Goal: Transaction & Acquisition: Purchase product/service

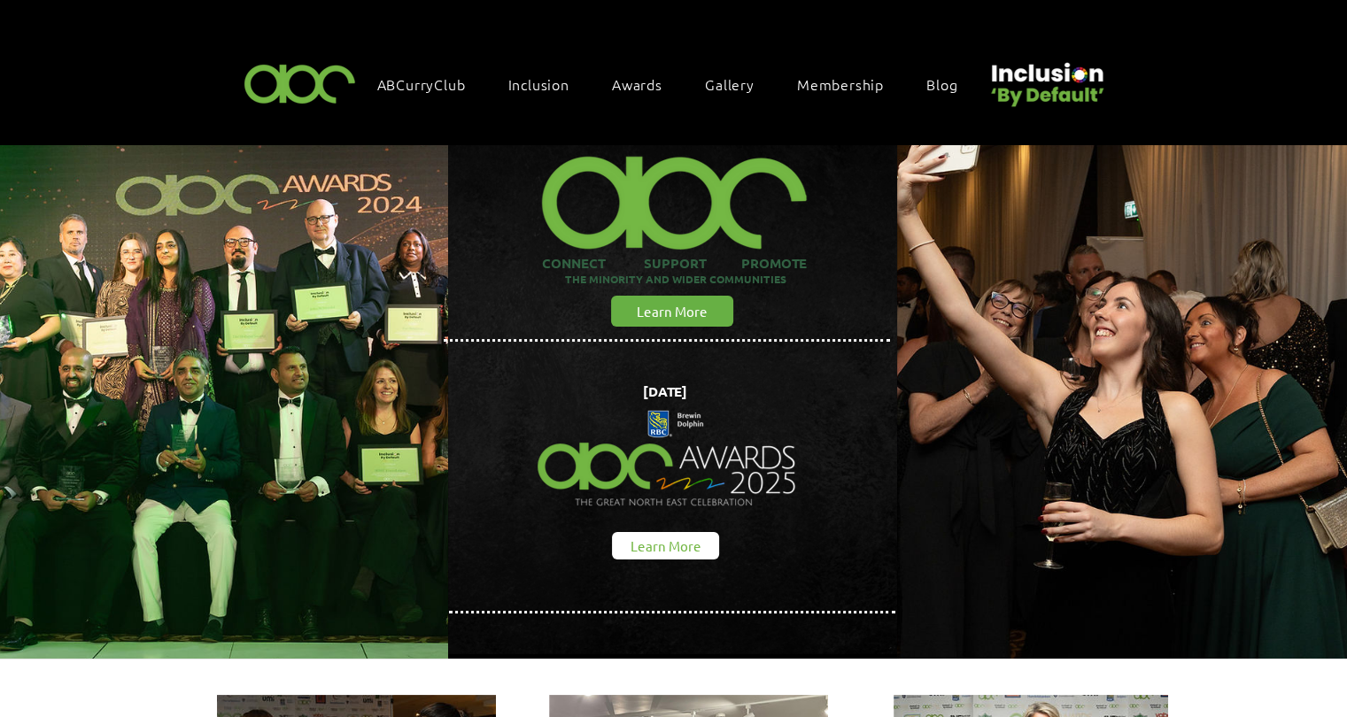
click at [691, 539] on span "Learn More" at bounding box center [665, 546] width 71 height 19
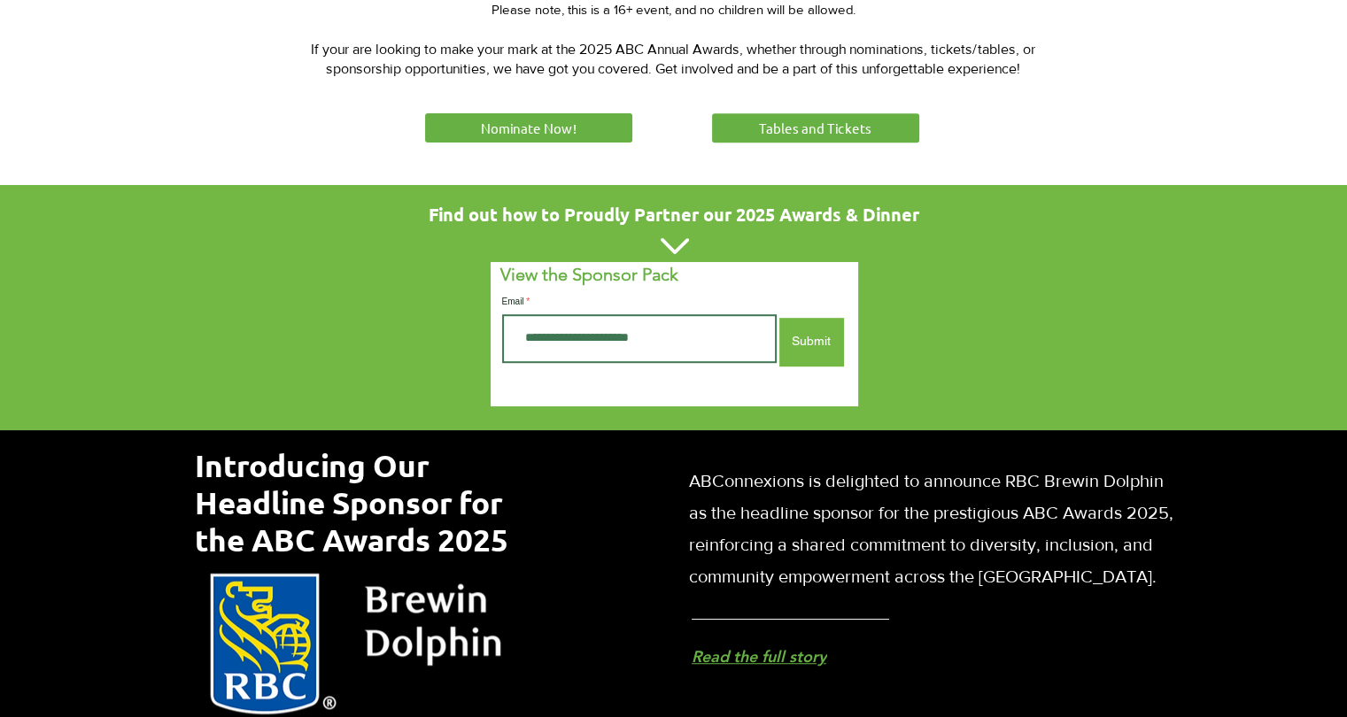
scroll to position [985, 0]
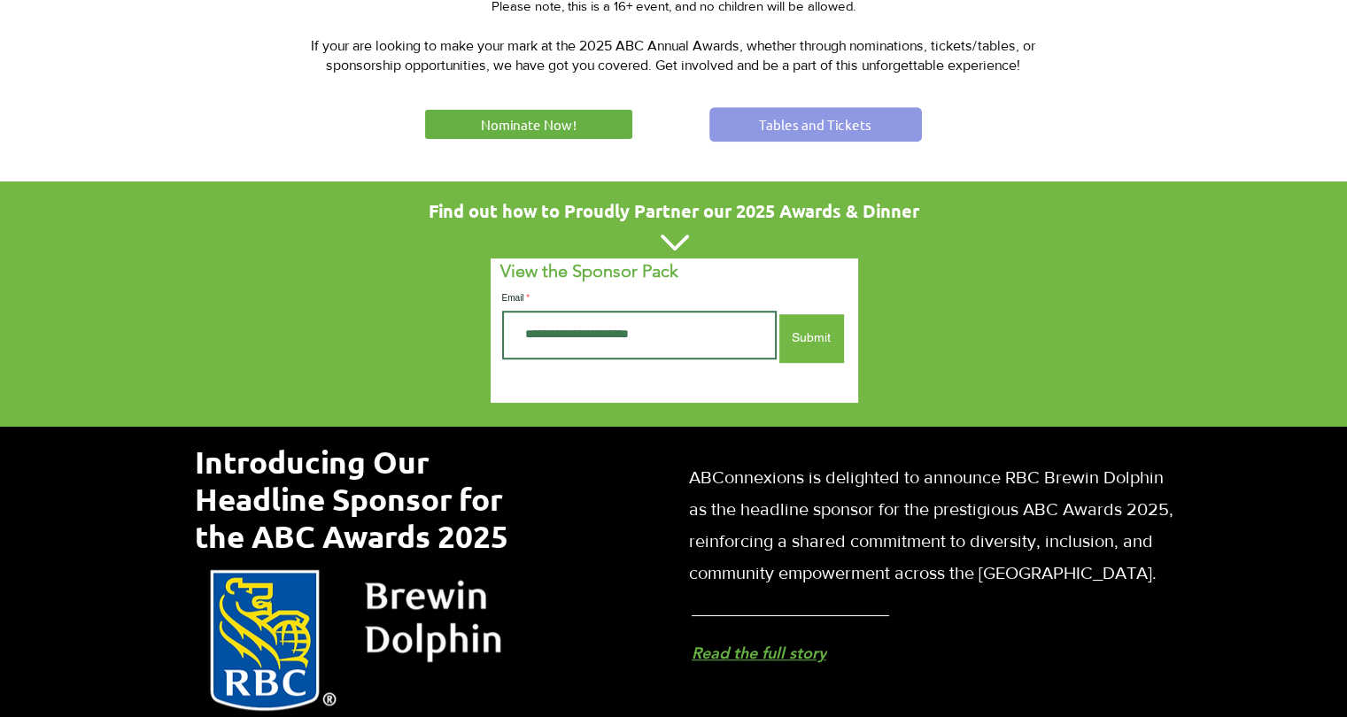
click at [824, 134] on link "Tables and Tickets" at bounding box center [815, 124] width 213 height 35
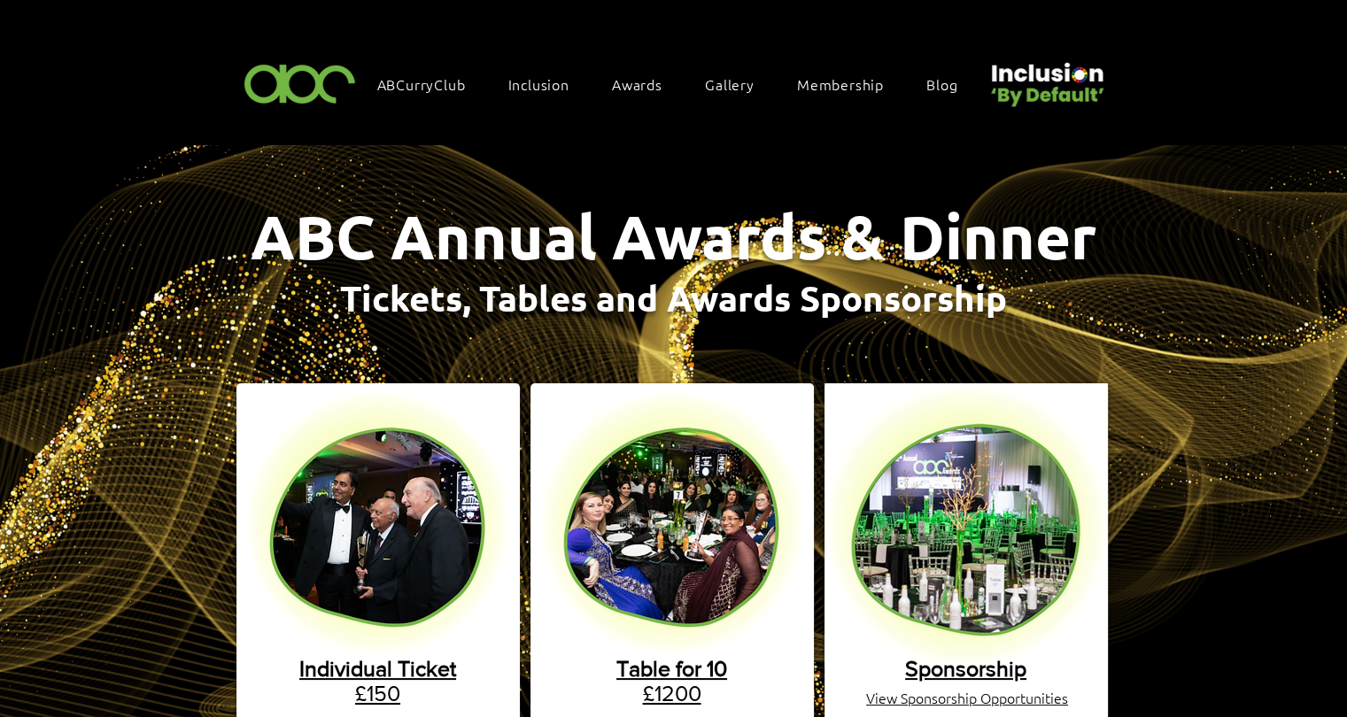
click at [695, 658] on span "Table for 10" at bounding box center [671, 668] width 111 height 25
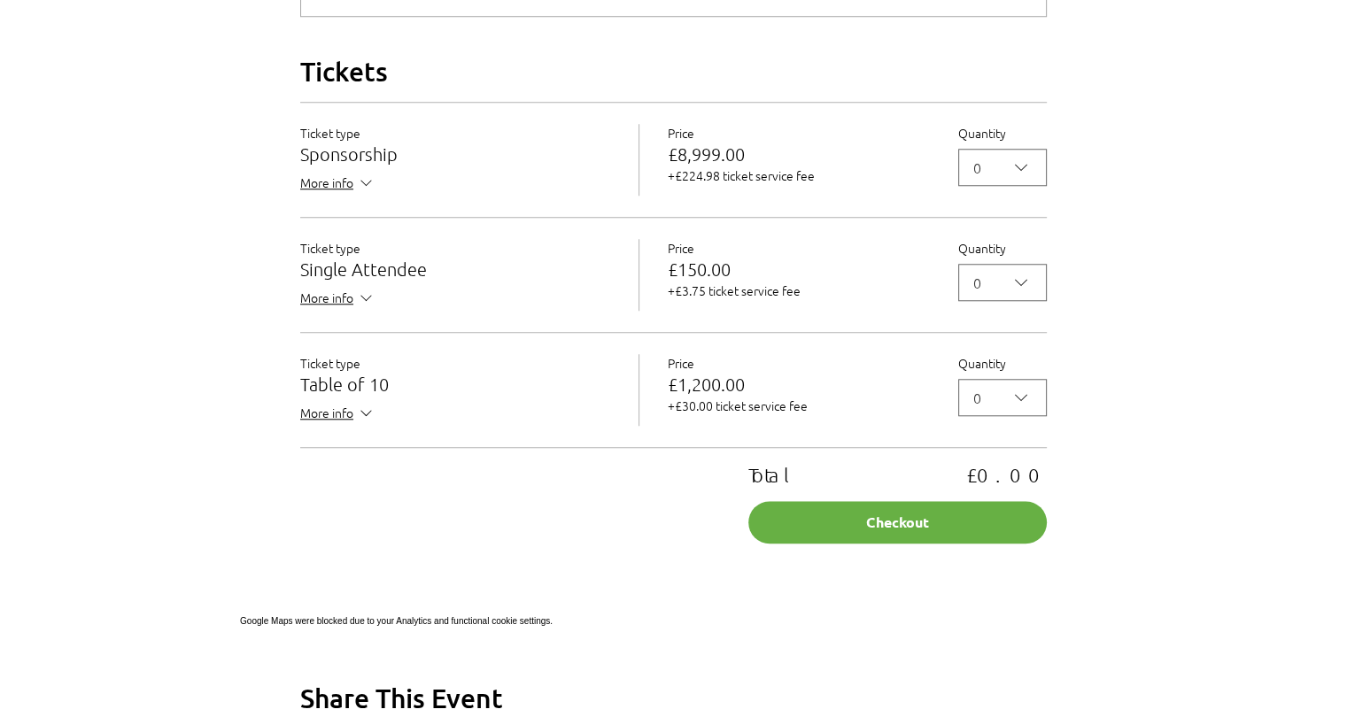
scroll to position [1569, 0]
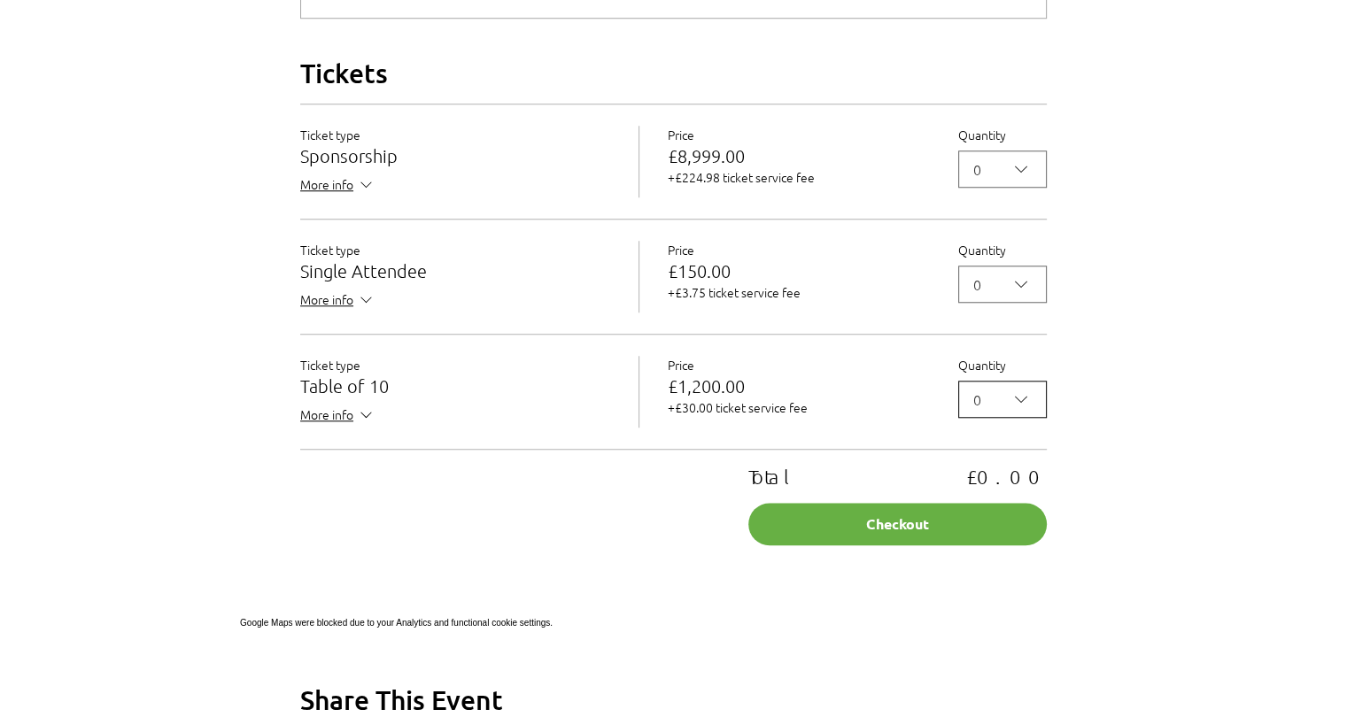
click at [1027, 410] on icon "2025 Annual ABC Awards Dinner" at bounding box center [1020, 399] width 21 height 21
click at [1022, 410] on icon "2025 Annual ABC Awards Dinner" at bounding box center [1020, 399] width 21 height 21
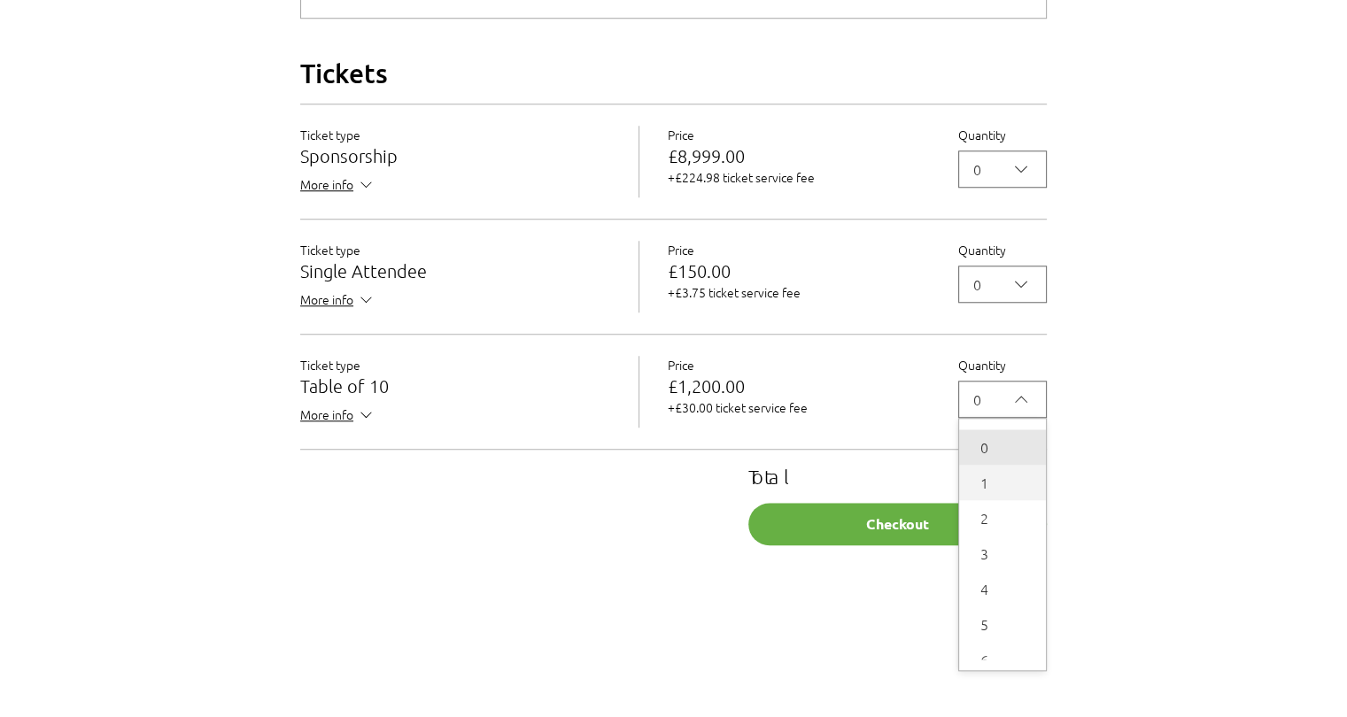
click at [992, 493] on span "1" at bounding box center [1003, 482] width 66 height 21
